Goal: Task Accomplishment & Management: Use online tool/utility

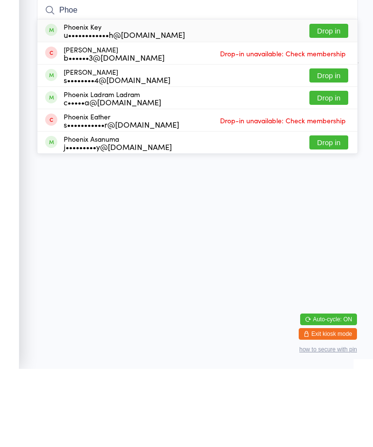
type input "Phoe"
click at [340, 146] on button "Drop in" at bounding box center [328, 153] width 39 height 14
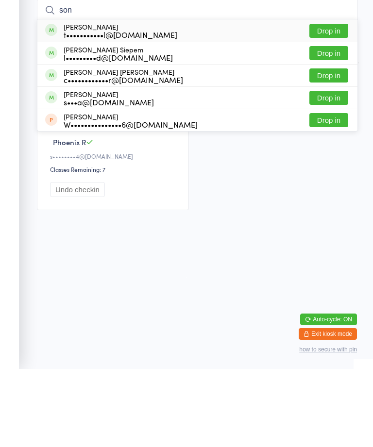
type input "son"
click at [332, 102] on button "Drop in" at bounding box center [328, 109] width 39 height 14
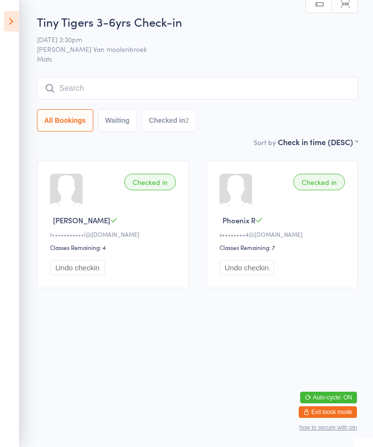
click at [120, 98] on input "search" at bounding box center [197, 88] width 321 height 22
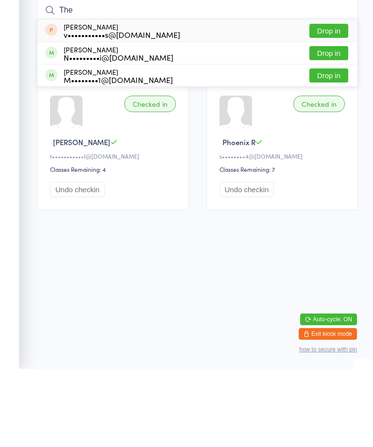
type input "The"
click at [332, 102] on button "Drop in" at bounding box center [328, 109] width 39 height 14
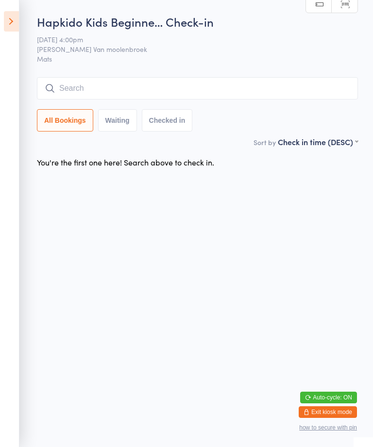
click at [336, 87] on input "search" at bounding box center [197, 88] width 321 height 22
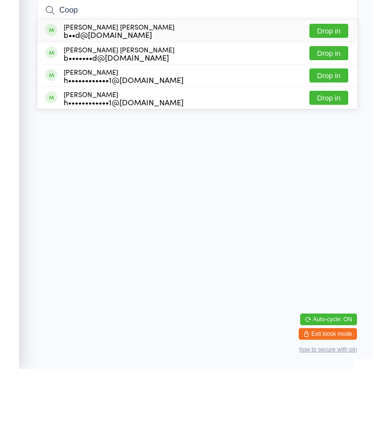
type input "Coop"
click at [138, 109] on div "b••d@allearsinhearing.com.au" at bounding box center [119, 113] width 111 height 8
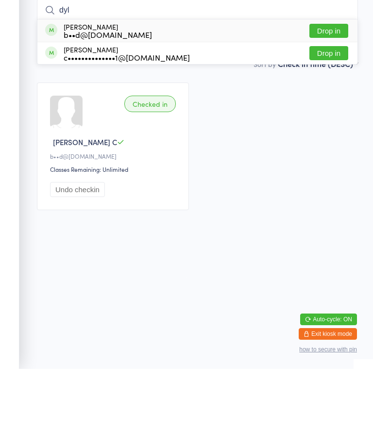
type input "dyl"
click at [130, 109] on div "b••d@allearsinhearing.com.au" at bounding box center [108, 113] width 88 height 8
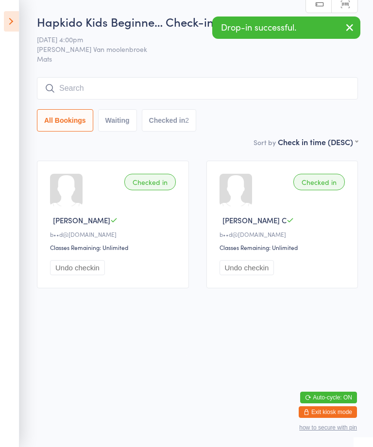
click at [18, 15] on icon at bounding box center [11, 21] width 15 height 20
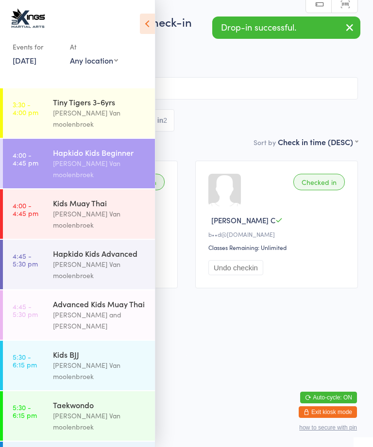
click at [98, 197] on div "Kids Muay Thai" at bounding box center [100, 202] width 94 height 11
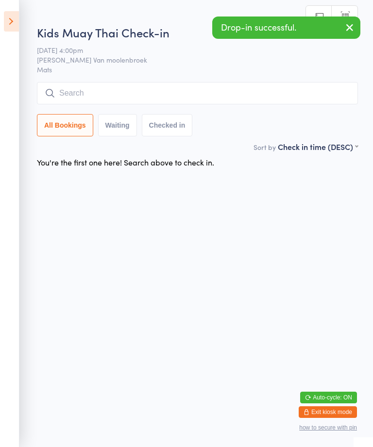
click at [11, 23] on icon at bounding box center [11, 21] width 15 height 20
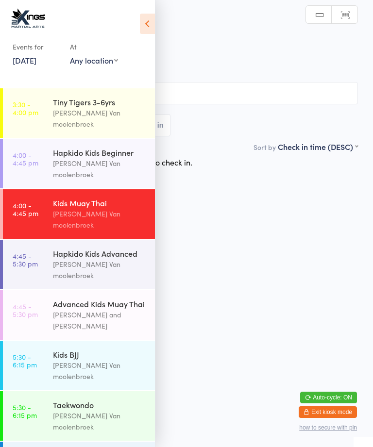
click at [102, 259] on div "[PERSON_NAME] Van moolenbroek" at bounding box center [100, 270] width 94 height 22
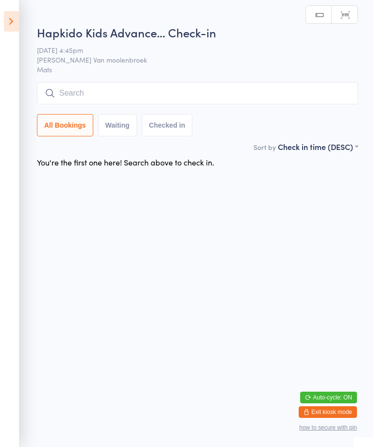
click at [204, 94] on input "search" at bounding box center [197, 93] width 321 height 22
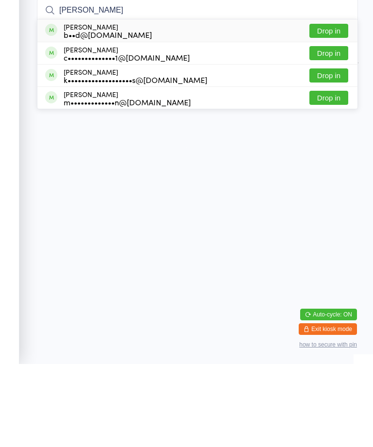
type input "Dylan"
click at [152, 114] on div "b••d@allearsinhearing.com.au" at bounding box center [108, 118] width 88 height 8
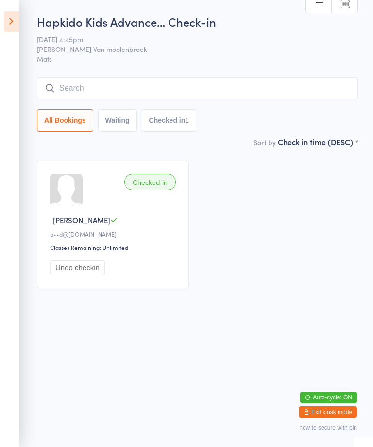
click at [68, 84] on input "search" at bounding box center [197, 88] width 321 height 22
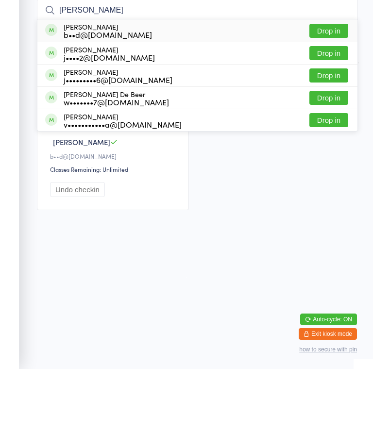
type input "Jade"
click at [80, 109] on div "b••d@allearsinhearing.com.au" at bounding box center [108, 113] width 88 height 8
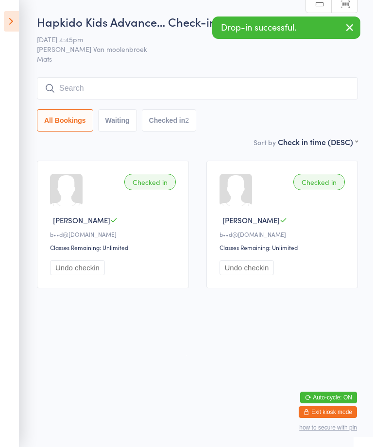
click at [15, 12] on icon at bounding box center [11, 21] width 15 height 20
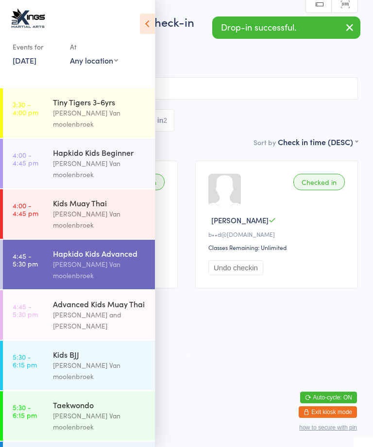
click at [47, 141] on link "4:00 - 4:45 pm Hapkido Kids Beginner Shantal Van moolenbroek" at bounding box center [79, 163] width 152 height 49
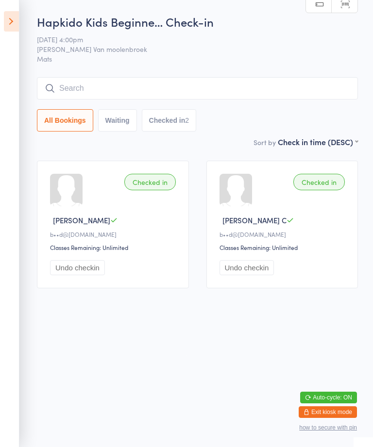
click at [68, 84] on input "search" at bounding box center [197, 88] width 321 height 22
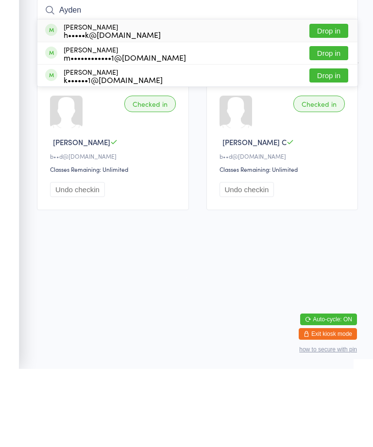
type input "Ayden"
click at [337, 102] on button "Drop in" at bounding box center [328, 109] width 39 height 14
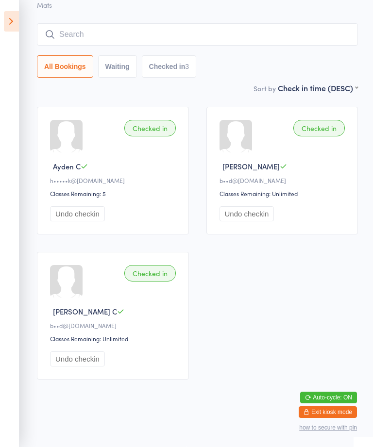
click at [68, 46] on input "search" at bounding box center [197, 34] width 321 height 22
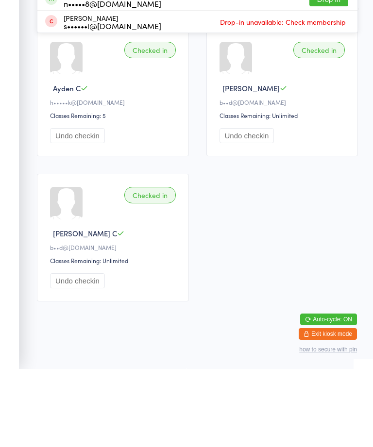
type input "Ethan"
click at [75, 55] on div "s••••0@outlook.com" at bounding box center [110, 59] width 93 height 8
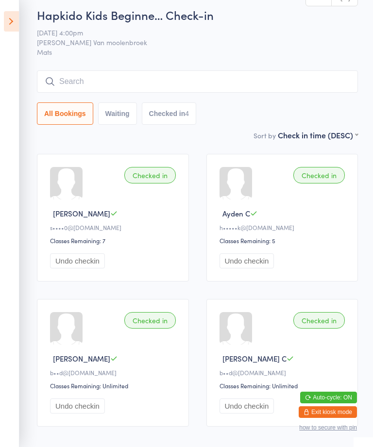
click at [163, 82] on input "search" at bounding box center [197, 81] width 321 height 22
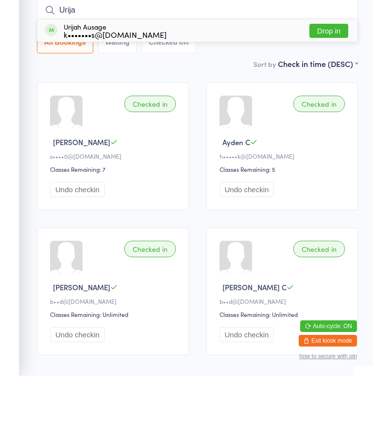
type input "Urija"
click at [336, 95] on button "Drop in" at bounding box center [328, 102] width 39 height 14
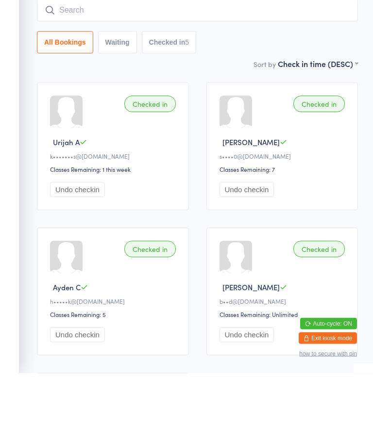
scroll to position [0, 0]
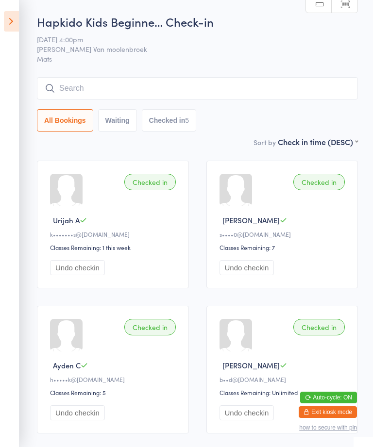
click at [13, 13] on icon at bounding box center [11, 21] width 15 height 20
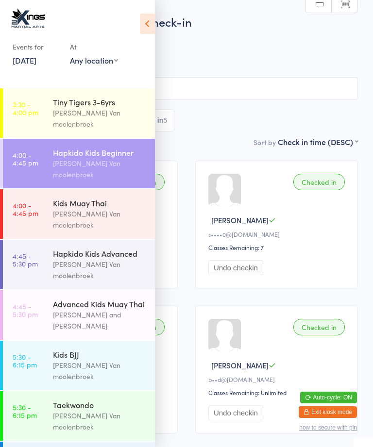
click at [77, 197] on div "Kids Muay Thai" at bounding box center [100, 202] width 94 height 11
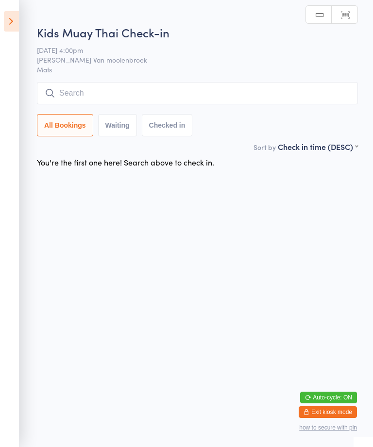
click at [229, 76] on div "Kids Muay Thai Check-in 17 Sep 4:00pm Shantal Van moolenbroek Mats Manual searc…" at bounding box center [197, 82] width 321 height 117
click at [118, 90] on input "search" at bounding box center [197, 93] width 321 height 22
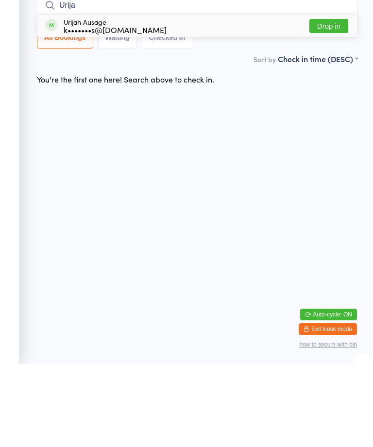
type input "Urija"
click at [333, 102] on button "Drop in" at bounding box center [328, 109] width 39 height 14
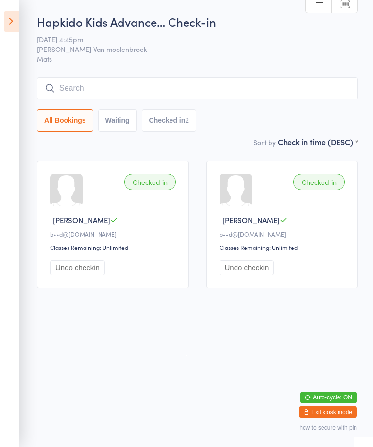
click at [86, 85] on input "search" at bounding box center [197, 88] width 321 height 22
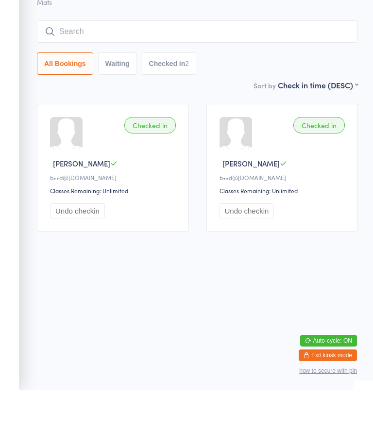
click at [14, 0] on html "You have now entered Kiosk Mode. Members will be able to check themselves in us…" at bounding box center [186, 223] width 373 height 447
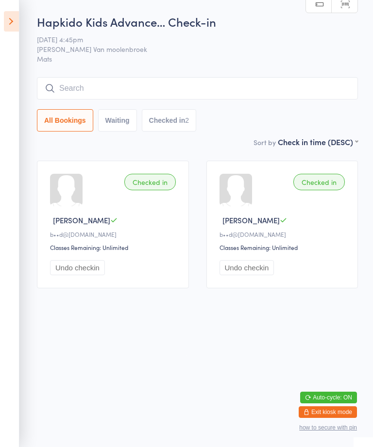
click at [15, 18] on icon at bounding box center [11, 21] width 15 height 20
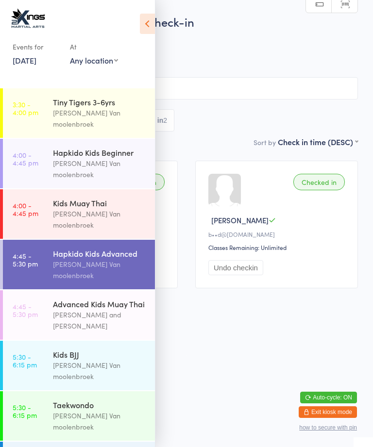
click at [88, 298] on div "Advanced Kids Muay Thai" at bounding box center [100, 303] width 94 height 11
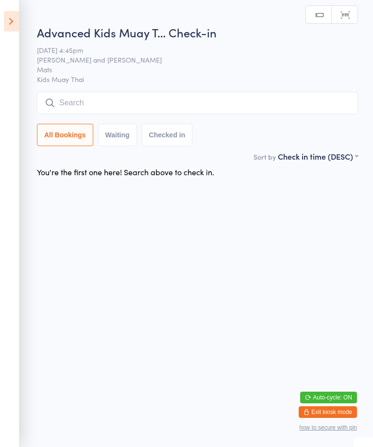
click at [175, 97] on input "search" at bounding box center [197, 103] width 321 height 22
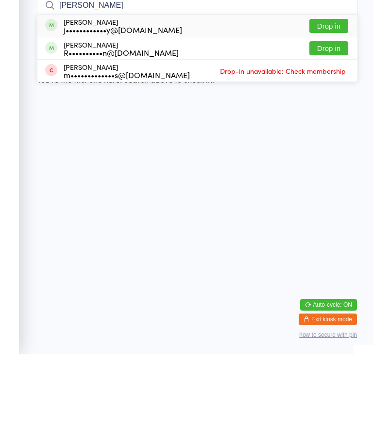
type input "Eli"
click at [236, 107] on div "Eli Burrows j••••••••••••y@yahoo.com.au Drop in" at bounding box center [197, 118] width 320 height 22
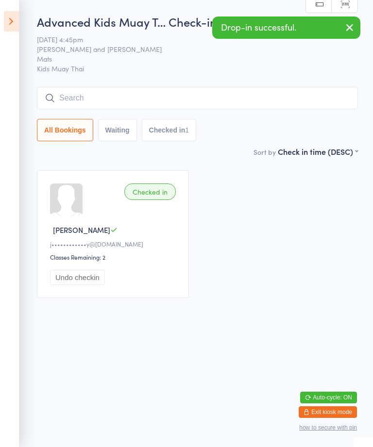
click at [149, 248] on div "j••••••••••••y@yahoo.com.au" at bounding box center [114, 244] width 129 height 8
click at [107, 261] on div "Classes Remaining: 2" at bounding box center [114, 257] width 129 height 8
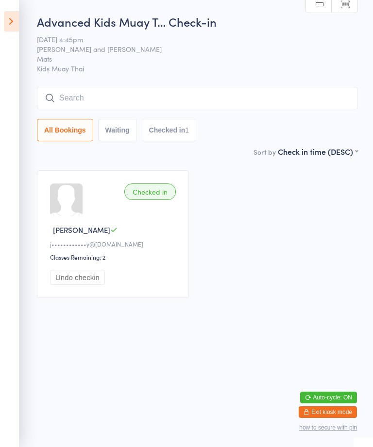
click at [10, 12] on icon at bounding box center [11, 21] width 15 height 20
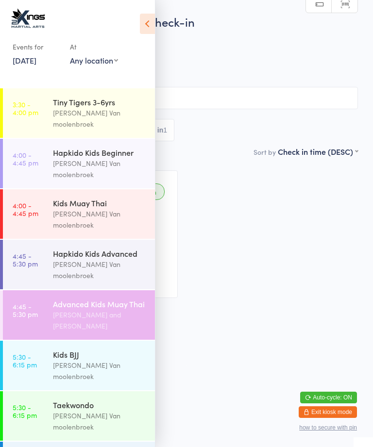
click at [120, 248] on div "Hapkido Kids Advanced" at bounding box center [100, 253] width 94 height 11
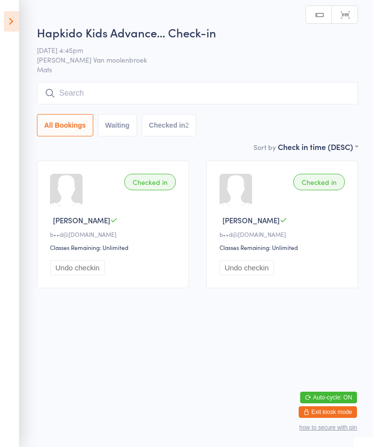
click at [183, 98] on input "search" at bounding box center [197, 93] width 321 height 22
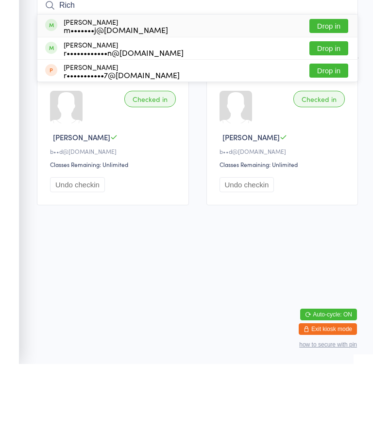
type input "Rich"
click at [146, 98] on div "Richard Jacob m•••••••j@gmail.com Drop in" at bounding box center [197, 109] width 320 height 22
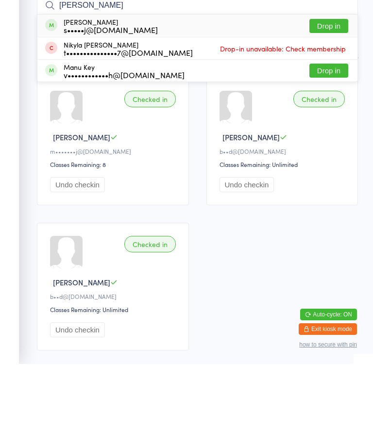
click at [114, 77] on input "mary" at bounding box center [197, 88] width 321 height 22
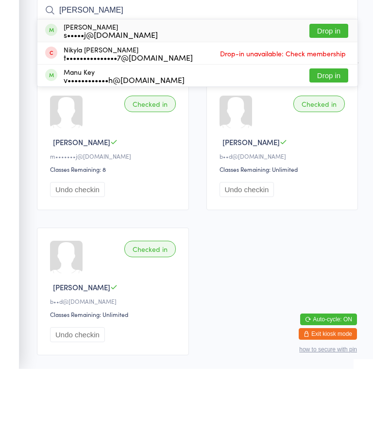
type input "mary"
click at [114, 101] on div "Mary Jacob s•••••j@gmail.com" at bounding box center [111, 109] width 94 height 16
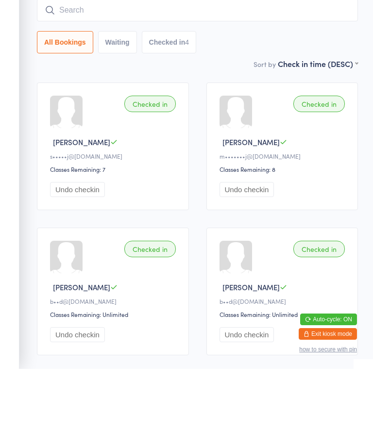
type input "l"
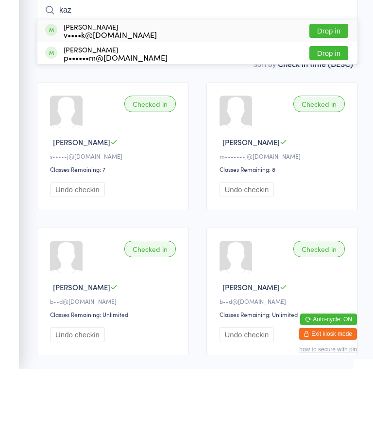
type input "kaz"
click at [334, 124] on button "Drop in" at bounding box center [328, 131] width 39 height 14
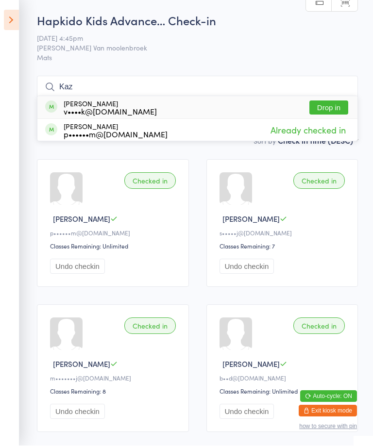
type input "Kaz"
click at [337, 105] on button "Drop in" at bounding box center [328, 109] width 39 height 14
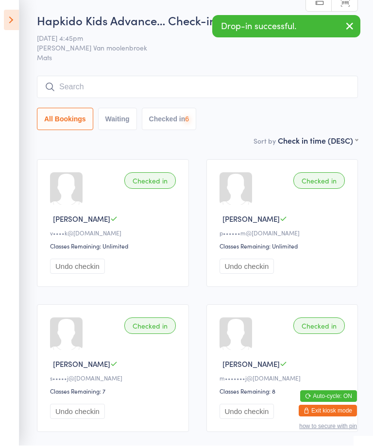
click at [18, 11] on icon at bounding box center [11, 21] width 15 height 20
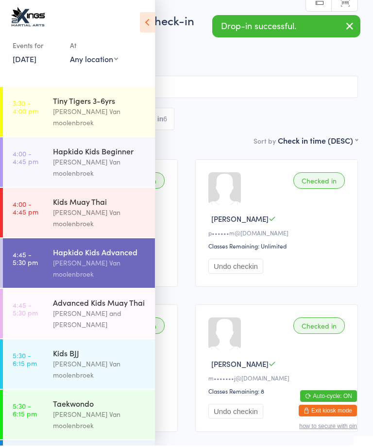
scroll to position [1, 0]
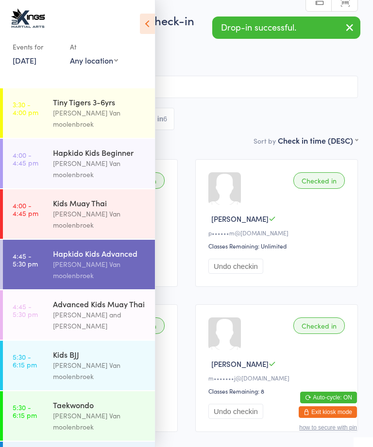
click at [39, 341] on link "5:30 - 6:15 pm Kids BJJ Shantal Van moolenbroek" at bounding box center [79, 365] width 152 height 49
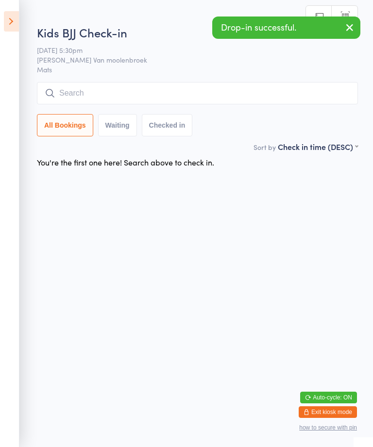
click at [197, 91] on input "search" at bounding box center [197, 93] width 321 height 22
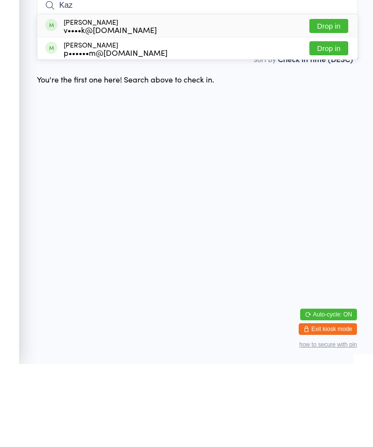
type input "Kaz"
click at [337, 124] on button "Drop in" at bounding box center [328, 131] width 39 height 14
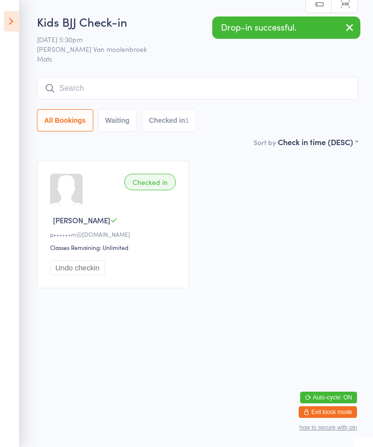
click at [281, 82] on input "search" at bounding box center [197, 88] width 321 height 22
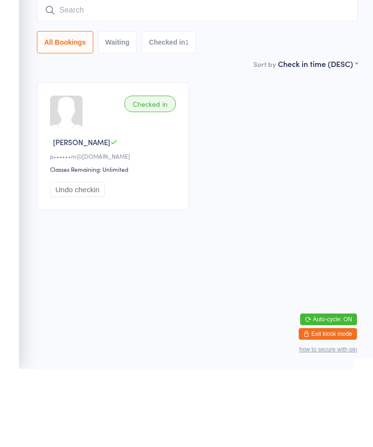
type input "I"
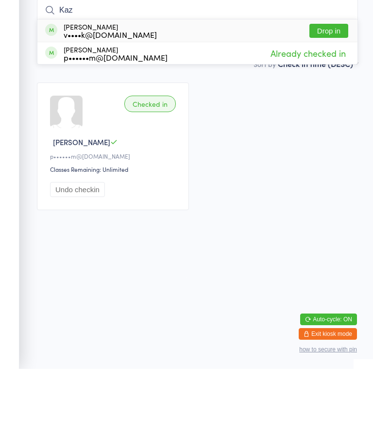
type input "Kaz"
click at [336, 102] on button "Drop in" at bounding box center [328, 109] width 39 height 14
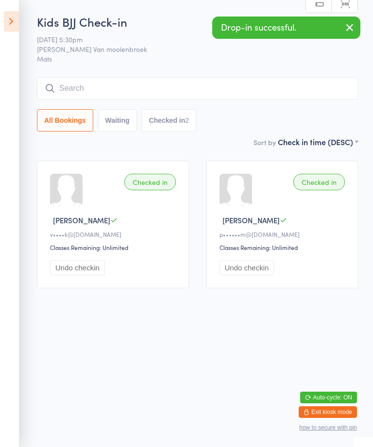
click at [8, 20] on icon at bounding box center [11, 21] width 15 height 20
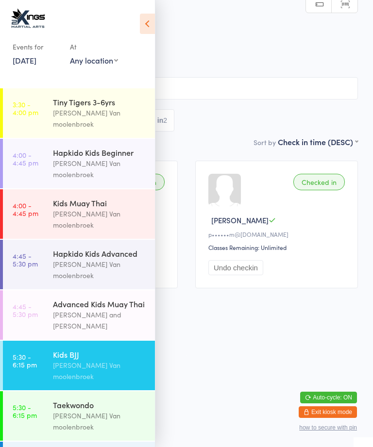
click at [21, 252] on time "4:45 - 5:30 pm" at bounding box center [25, 260] width 25 height 16
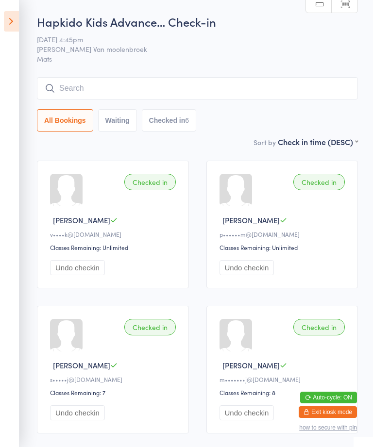
click at [107, 92] on input "search" at bounding box center [197, 88] width 321 height 22
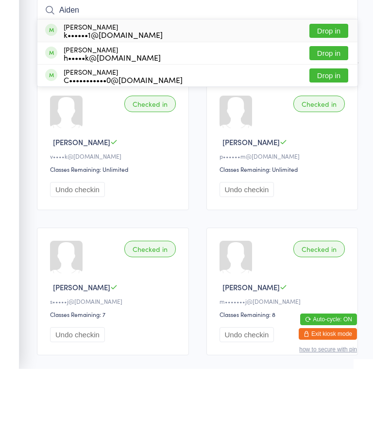
type input "Aiden"
click at [322, 102] on button "Drop in" at bounding box center [328, 109] width 39 height 14
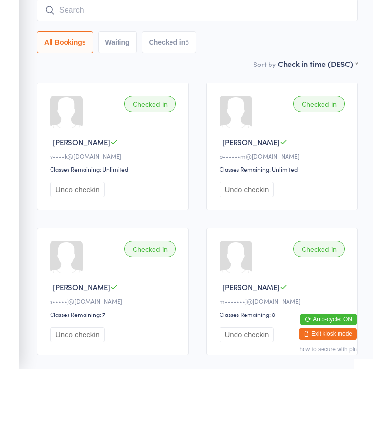
scroll to position [78, 0]
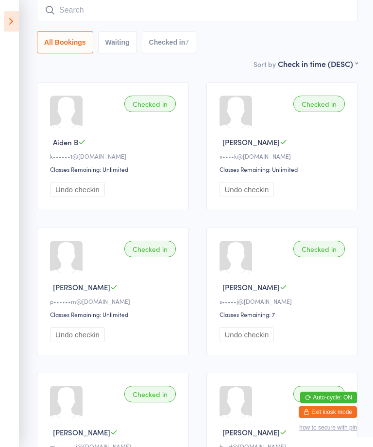
click at [334, 12] on input "search" at bounding box center [197, 10] width 321 height 22
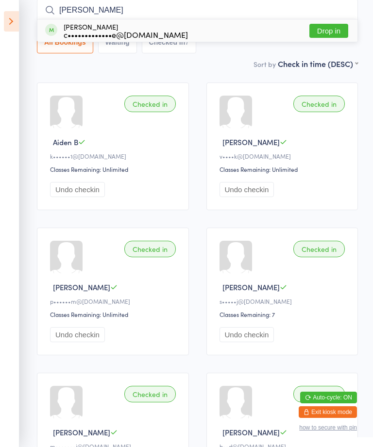
type input "Archie"
click at [146, 31] on div "c•••••••••••••e@hotmail.com" at bounding box center [126, 35] width 124 height 8
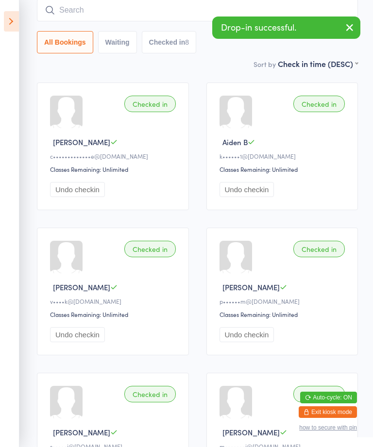
click at [4, 18] on icon at bounding box center [11, 21] width 15 height 20
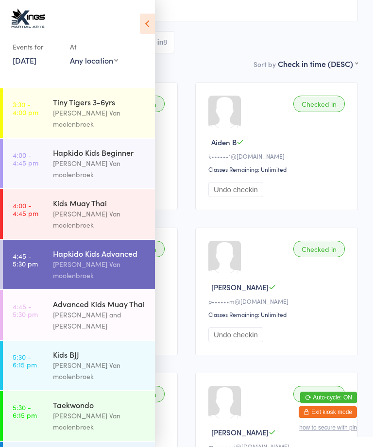
click at [55, 208] on div "[PERSON_NAME] Van moolenbroek" at bounding box center [100, 219] width 94 height 22
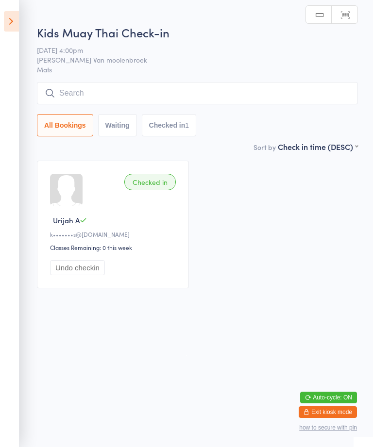
click at [117, 94] on input "search" at bounding box center [197, 93] width 321 height 22
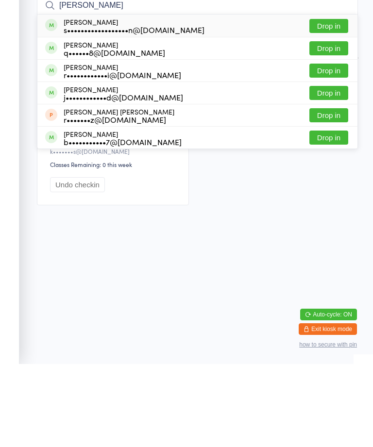
type input "Anna"
click at [330, 102] on button "Drop in" at bounding box center [328, 109] width 39 height 14
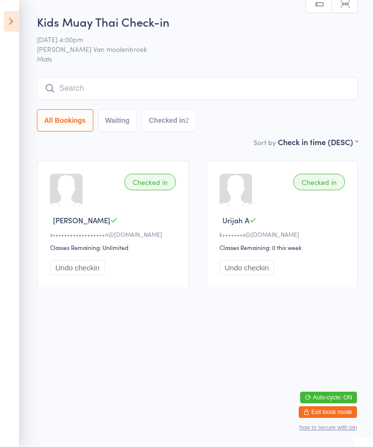
click at [10, 16] on icon at bounding box center [11, 21] width 15 height 20
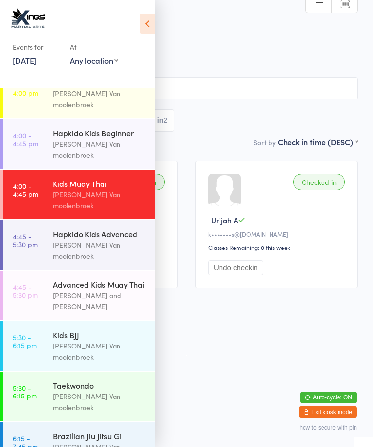
scroll to position [19, 0]
click at [42, 372] on link "5:30 - 6:15 pm Taekwondo Shantal Van moolenbroek" at bounding box center [79, 396] width 152 height 49
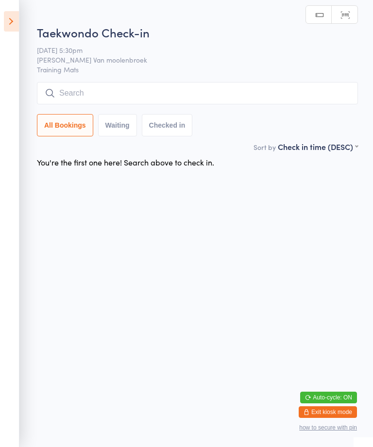
click at [299, 88] on input "search" at bounding box center [197, 93] width 321 height 22
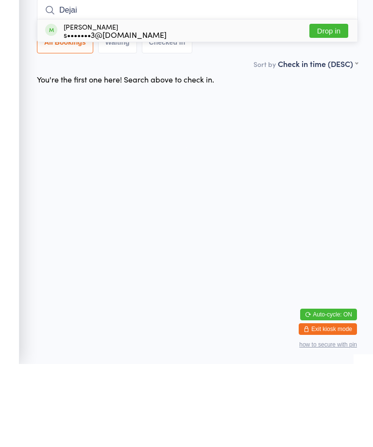
type input "Dejai"
click at [340, 107] on button "Drop in" at bounding box center [328, 114] width 39 height 14
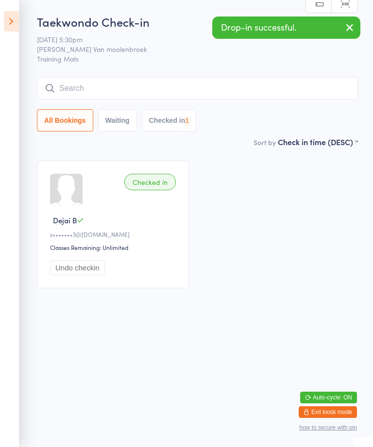
click at [14, 13] on icon at bounding box center [11, 21] width 15 height 20
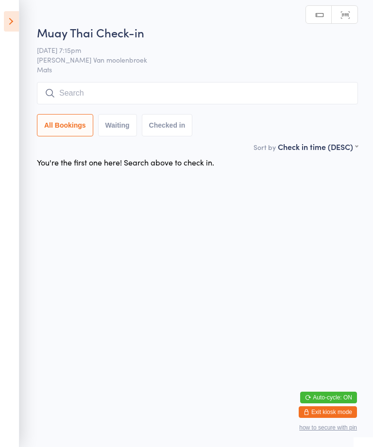
click at [8, 22] on icon at bounding box center [11, 21] width 15 height 20
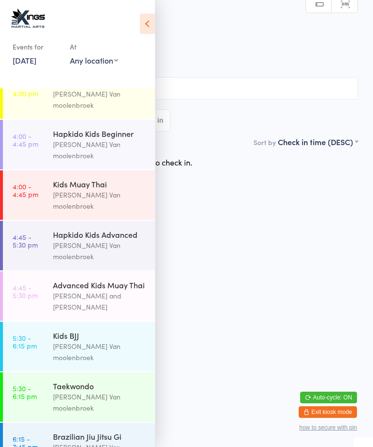
click at [42, 372] on link "5:30 - 6:15 pm Taekwondo Shantal Van moolenbroek" at bounding box center [79, 396] width 152 height 49
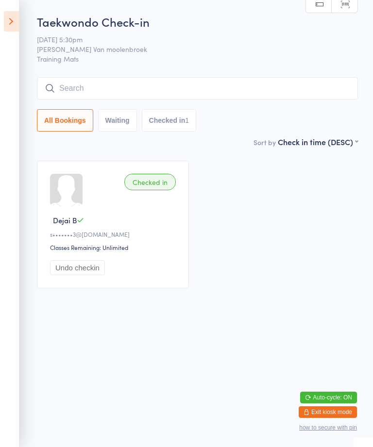
click at [281, 70] on div "Taekwondo Check-in 17 Sep 5:30pm Shantal Van moolenbroek Training Mats Manual s…" at bounding box center [197, 75] width 321 height 123
click at [225, 88] on input "search" at bounding box center [197, 88] width 321 height 22
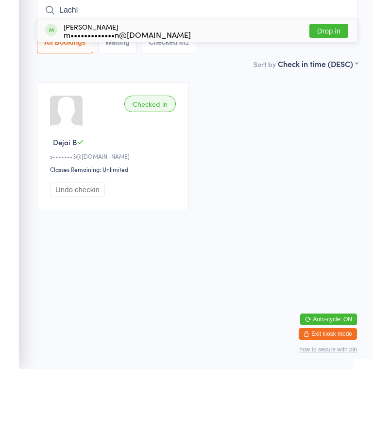
type input "Lachl"
click at [334, 102] on button "Drop in" at bounding box center [328, 109] width 39 height 14
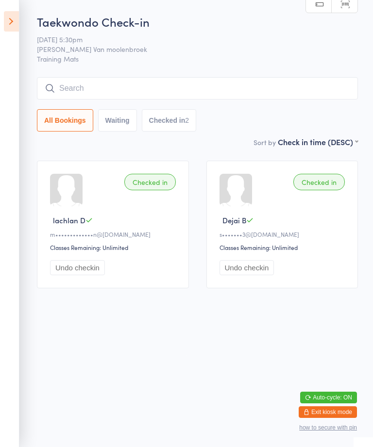
click at [10, 14] on icon at bounding box center [11, 21] width 15 height 20
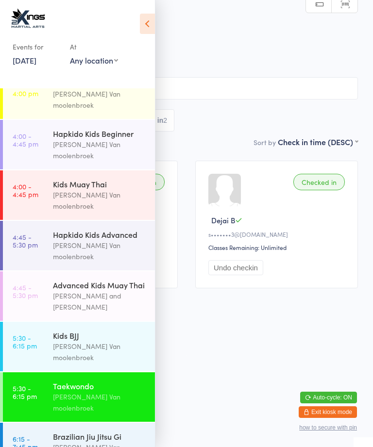
click at [86, 431] on div "Brazilian Jiu Jitsu Gi" at bounding box center [100, 436] width 94 height 11
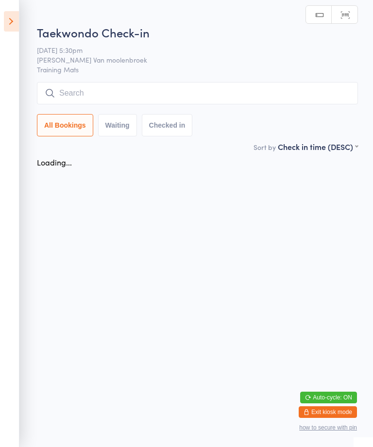
click at [104, 90] on input "search" at bounding box center [197, 93] width 321 height 22
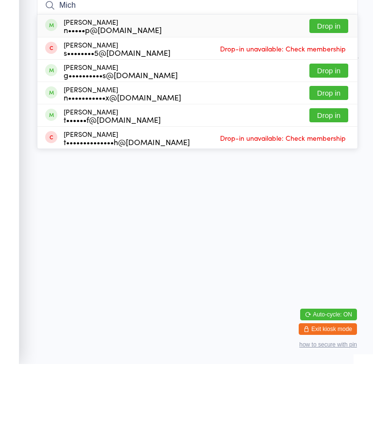
type input "Mich"
click at [332, 146] on button "Drop in" at bounding box center [328, 153] width 39 height 14
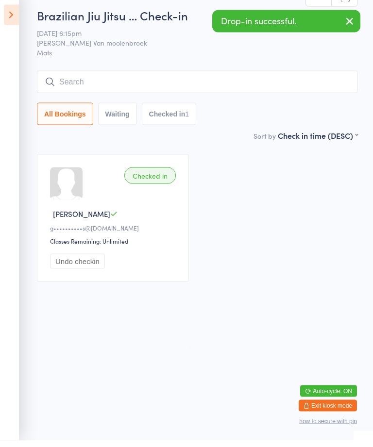
click at [11, 11] on icon at bounding box center [11, 21] width 15 height 20
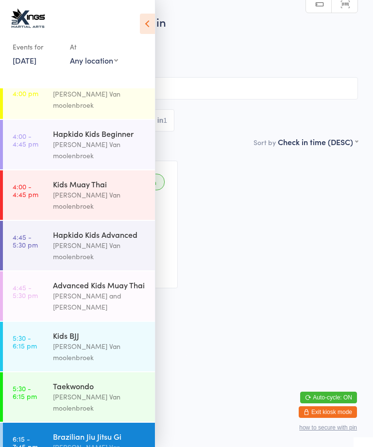
click at [61, 380] on div "Taekwondo" at bounding box center [100, 385] width 94 height 11
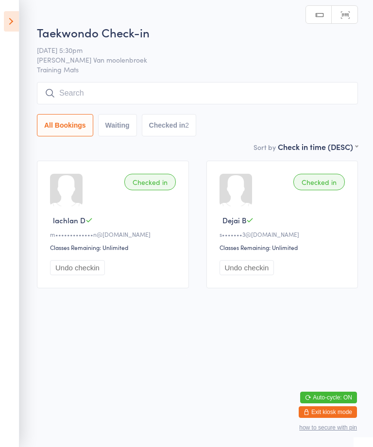
click at [77, 85] on input "search" at bounding box center [197, 93] width 321 height 22
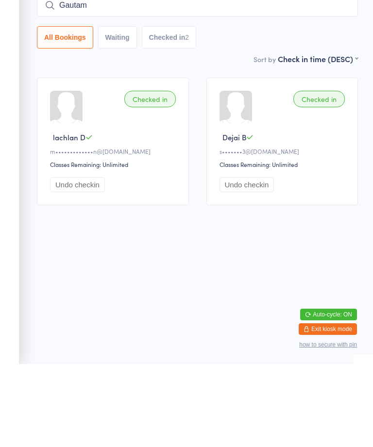
type input "Gautam"
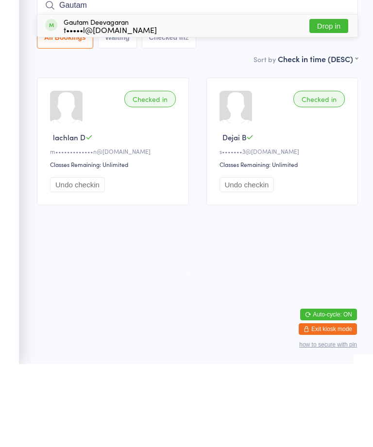
click at [92, 101] on div "Gautam Deevagaran t•••••l@hotmail.com" at bounding box center [110, 109] width 93 height 16
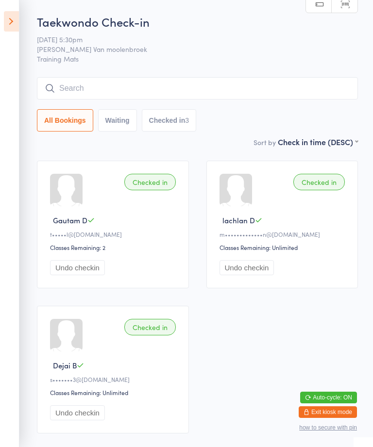
click at [201, 80] on input "search" at bounding box center [197, 88] width 321 height 22
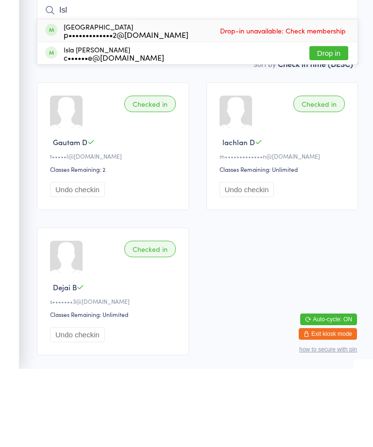
type input "Isl"
click at [162, 101] on div "Isla Paterson p•••••••••••••2@gmail.com" at bounding box center [126, 109] width 125 height 16
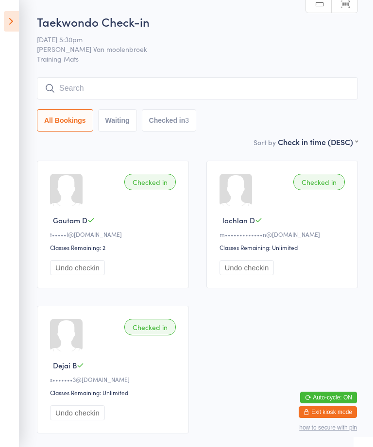
click at [76, 122] on button "All Bookings" at bounding box center [65, 120] width 56 height 22
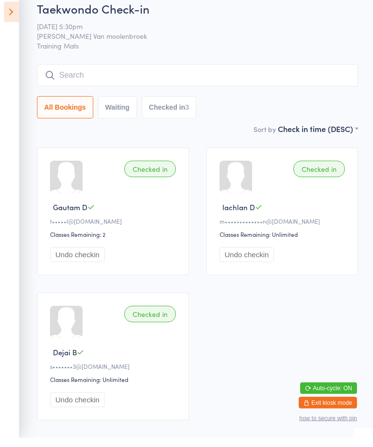
scroll to position [15, 0]
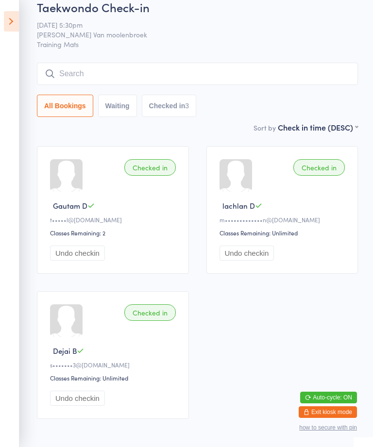
click at [129, 106] on button "Waiting" at bounding box center [117, 106] width 39 height 22
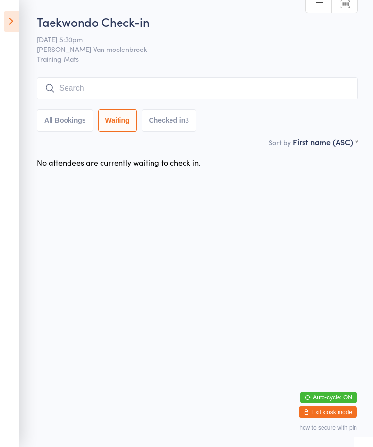
scroll to position [0, 0]
click at [176, 130] on button "Checked in 3" at bounding box center [169, 120] width 55 height 22
select select "5"
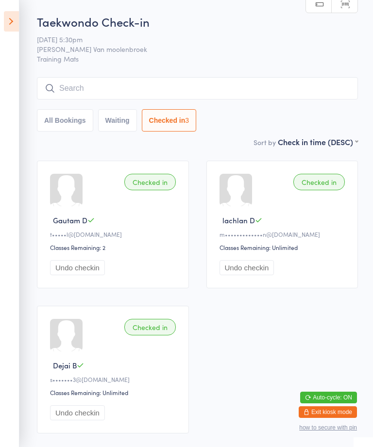
click at [74, 112] on button "All Bookings" at bounding box center [65, 120] width 56 height 22
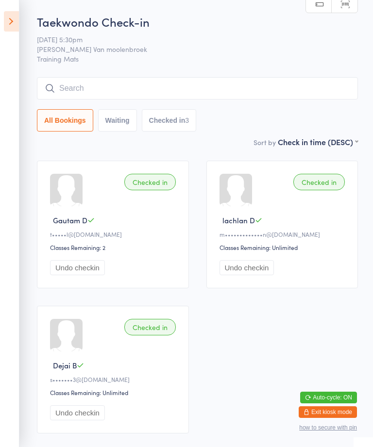
click at [74, 116] on button "All Bookings" at bounding box center [65, 120] width 56 height 22
click at [154, 88] on input "search" at bounding box center [197, 88] width 321 height 22
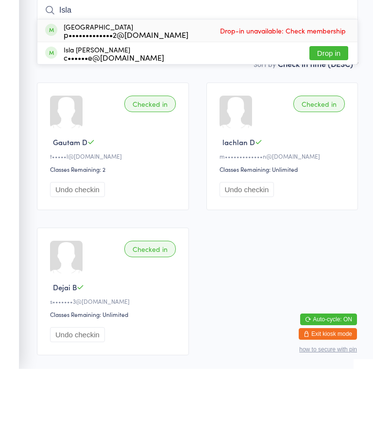
type input "Isla"
click at [233, 101] on span "Drop-in unavailable: Check membership" at bounding box center [282, 108] width 130 height 15
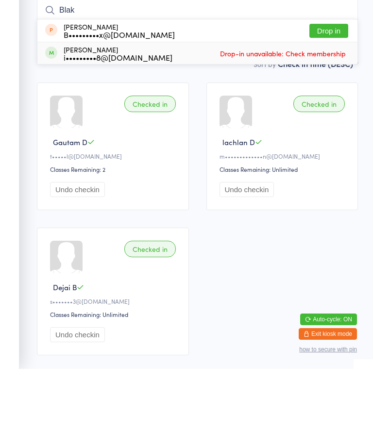
type input "Blak"
click at [205, 120] on div "Blake Wolski i•••••••••8@hotmail.com Drop-in unavailable: Check membership" at bounding box center [197, 131] width 320 height 22
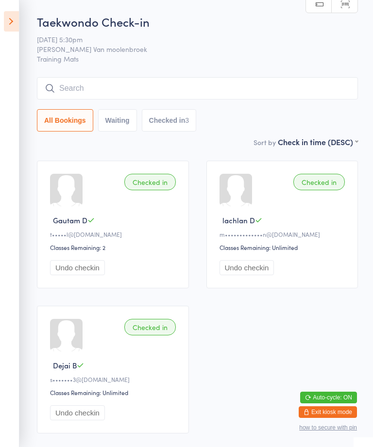
click at [173, 79] on input "search" at bounding box center [197, 88] width 321 height 22
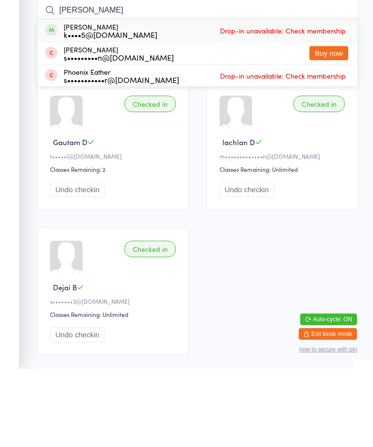
type input "Kathern"
click at [134, 98] on div "Katherine Brocklehurst k••••5@mun.ca Drop-in unavailable: Check membership" at bounding box center [197, 109] width 320 height 22
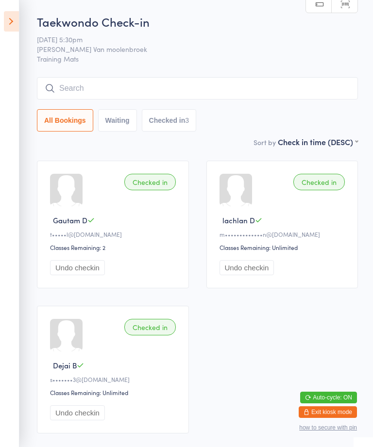
click at [11, 24] on icon at bounding box center [11, 21] width 15 height 20
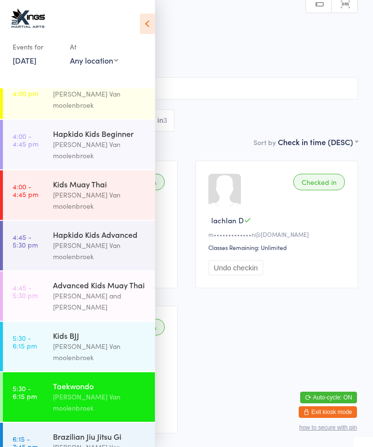
click at [95, 341] on div "[PERSON_NAME] Van moolenbroek" at bounding box center [100, 352] width 94 height 22
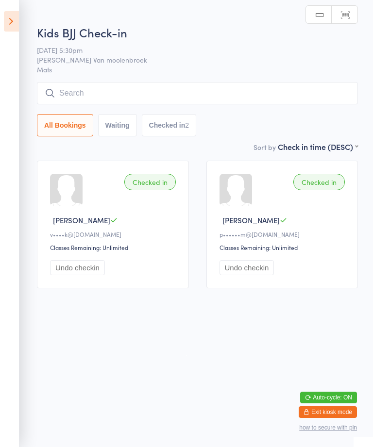
click at [87, 84] on input "search" at bounding box center [197, 93] width 321 height 22
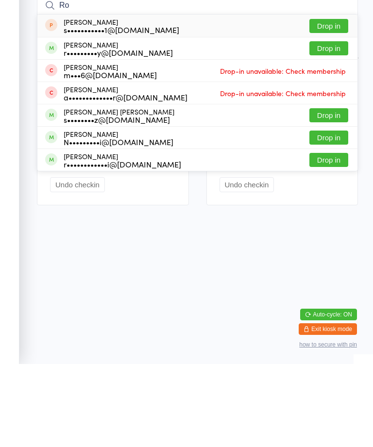
type input "R"
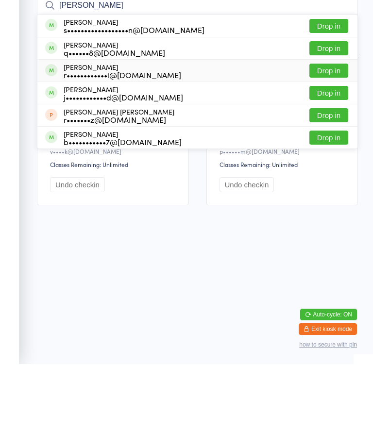
type input "Anna"
click at [65, 146] on div "Annabelle Rossiter r••••••••••••i@gmail.com" at bounding box center [122, 154] width 117 height 16
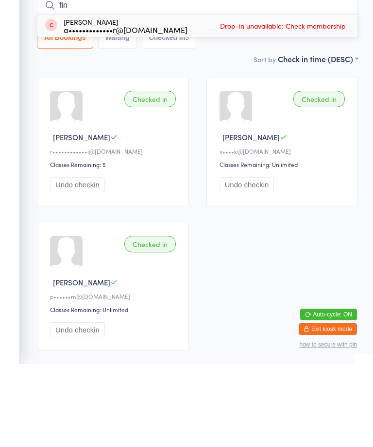
type input "fin"
click at [66, 101] on div "Finlay Rossiter a•••••••••••••r@gmail.com" at bounding box center [126, 109] width 124 height 16
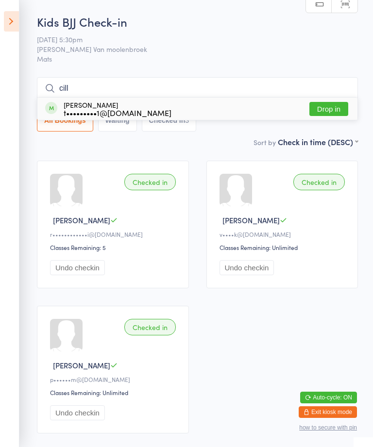
type input "cill"
click at [302, 115] on div "Cillian Keane t•••••••••1@gmail.com Drop in" at bounding box center [197, 109] width 320 height 22
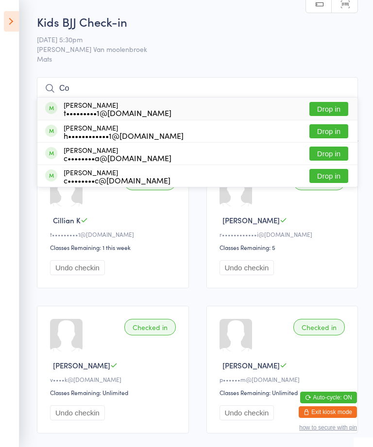
type input "Co"
click at [321, 100] on div "Colm Keane t•••••••••1@gmail.com Drop in" at bounding box center [197, 109] width 320 height 22
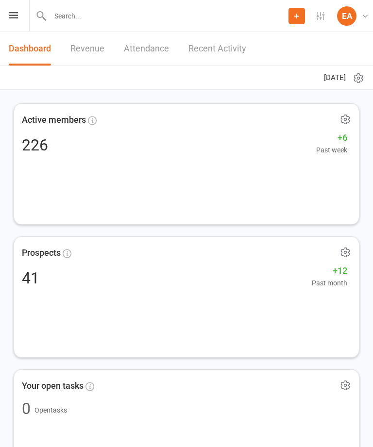
click at [13, 8] on div "Prospect Member Non-attending contact Class / event Appointment Grading event T…" at bounding box center [186, 16] width 373 height 32
click at [13, 16] on icon at bounding box center [13, 15] width 9 height 6
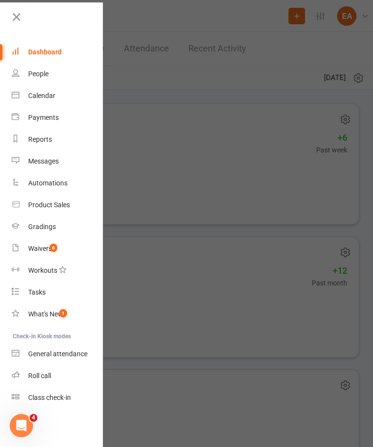
click at [44, 395] on div "Class check-in" at bounding box center [49, 397] width 43 height 8
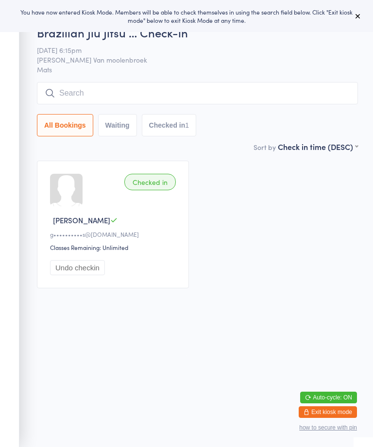
click at [357, 18] on icon at bounding box center [358, 16] width 8 height 8
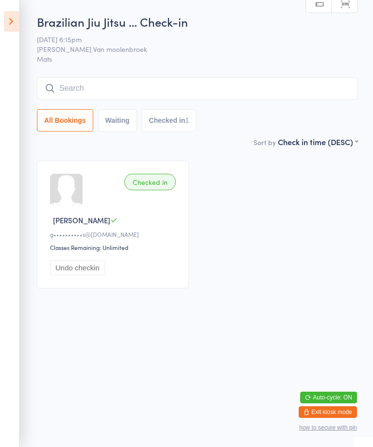
click at [14, 16] on icon at bounding box center [11, 21] width 15 height 20
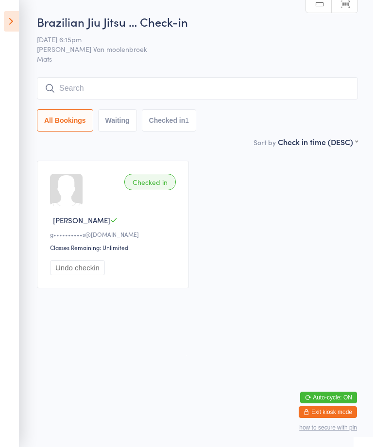
click at [198, 97] on input "search" at bounding box center [197, 88] width 321 height 22
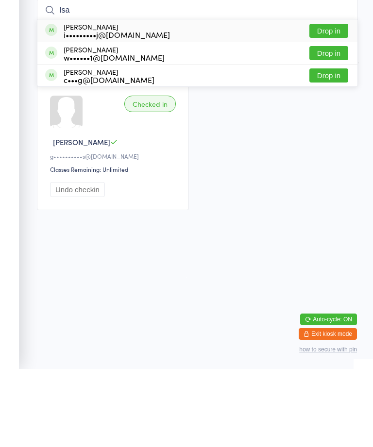
type input "Isa"
click at [147, 98] on div "Isaiah Hajj i•••••••••j@icloud.com Drop in" at bounding box center [197, 109] width 320 height 22
